Goal: Task Accomplishment & Management: Complete application form

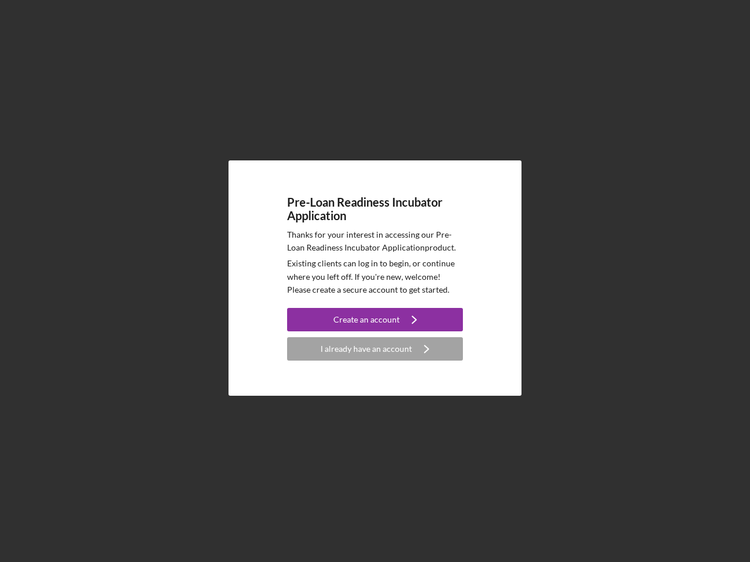
click at [375, 281] on p "Existing clients can log in to begin, or continue where you left off. If you're…" at bounding box center [375, 276] width 176 height 39
click at [375, 320] on div "Create an account" at bounding box center [366, 319] width 66 height 23
